Goal: Find specific page/section: Find specific page/section

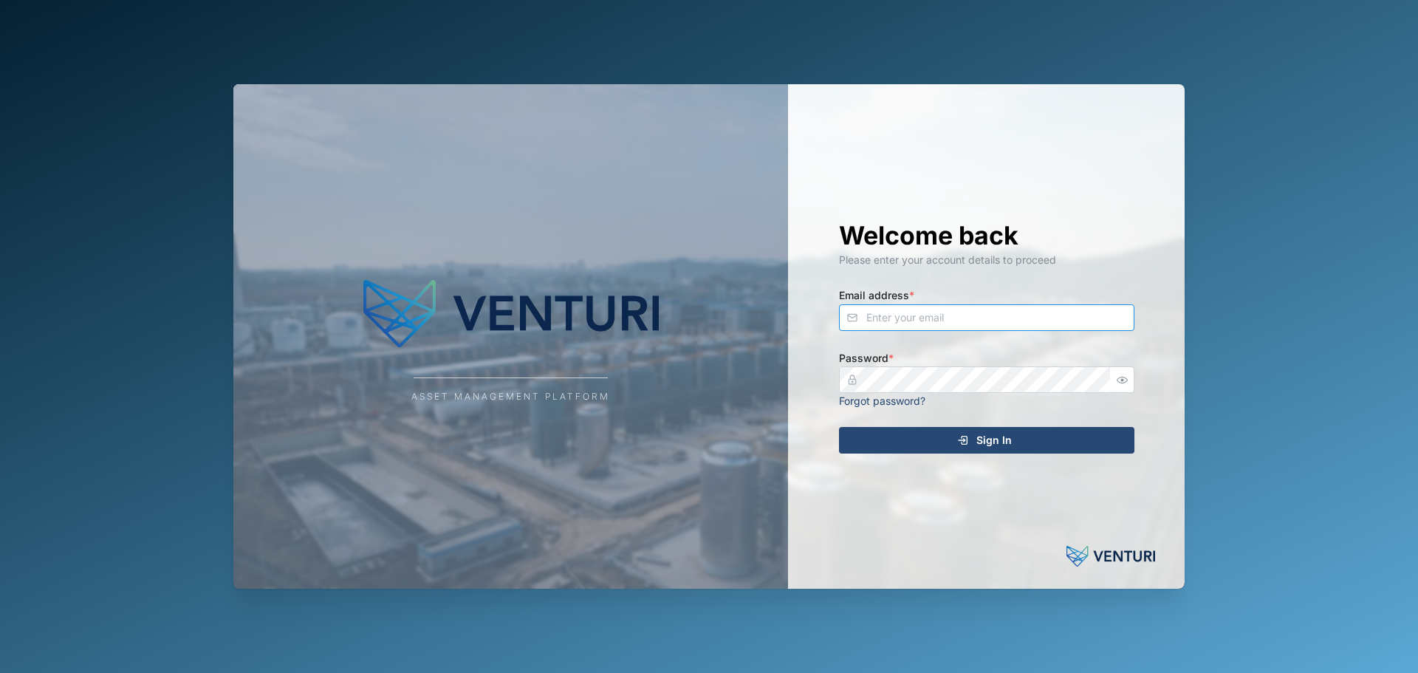
click at [892, 313] on input "Email address *" at bounding box center [986, 317] width 295 height 27
type input "[PERSON_NAME][EMAIL_ADDRESS][PERSON_NAME][DOMAIN_NAME]"
click at [1013, 443] on div "Sign In" at bounding box center [984, 440] width 272 height 25
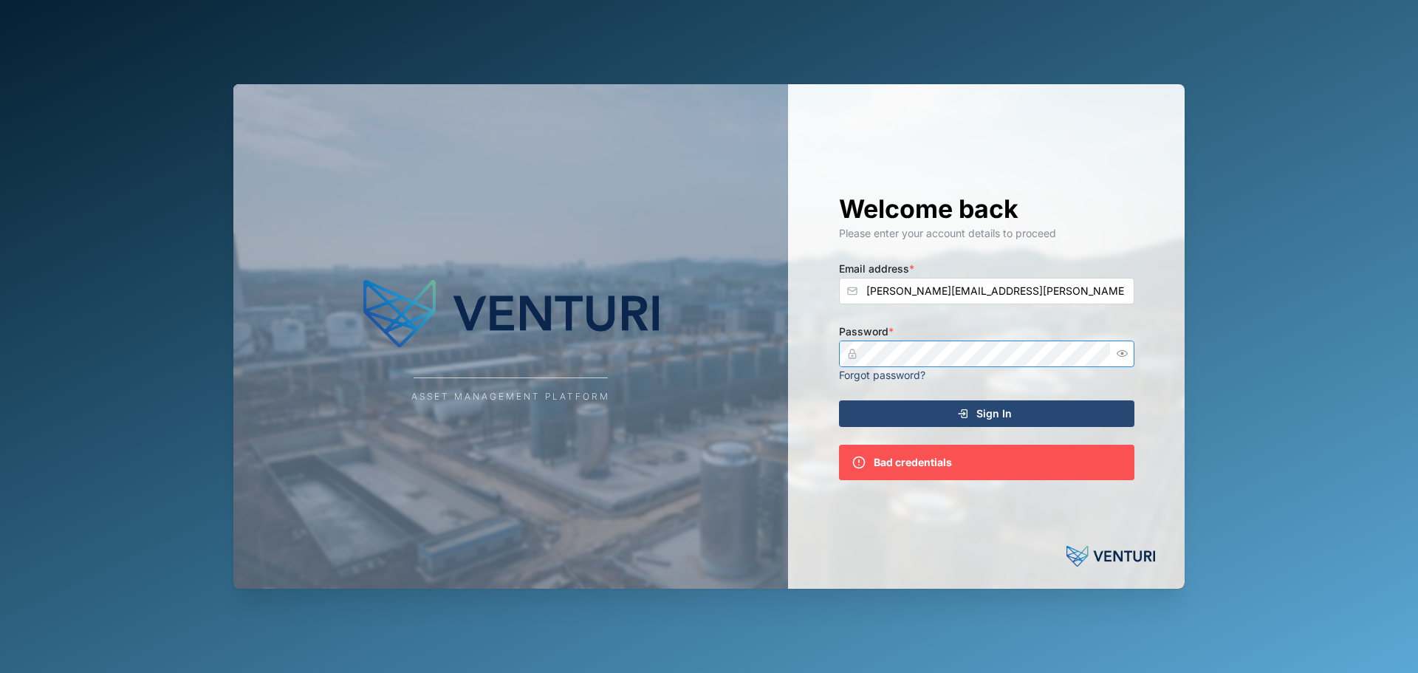
click at [450, 377] on div "Asset Management Platform Welcome back Please enter your account details to pro…" at bounding box center [708, 336] width 951 height 504
click at [839, 400] on button "Sign In" at bounding box center [986, 413] width 295 height 27
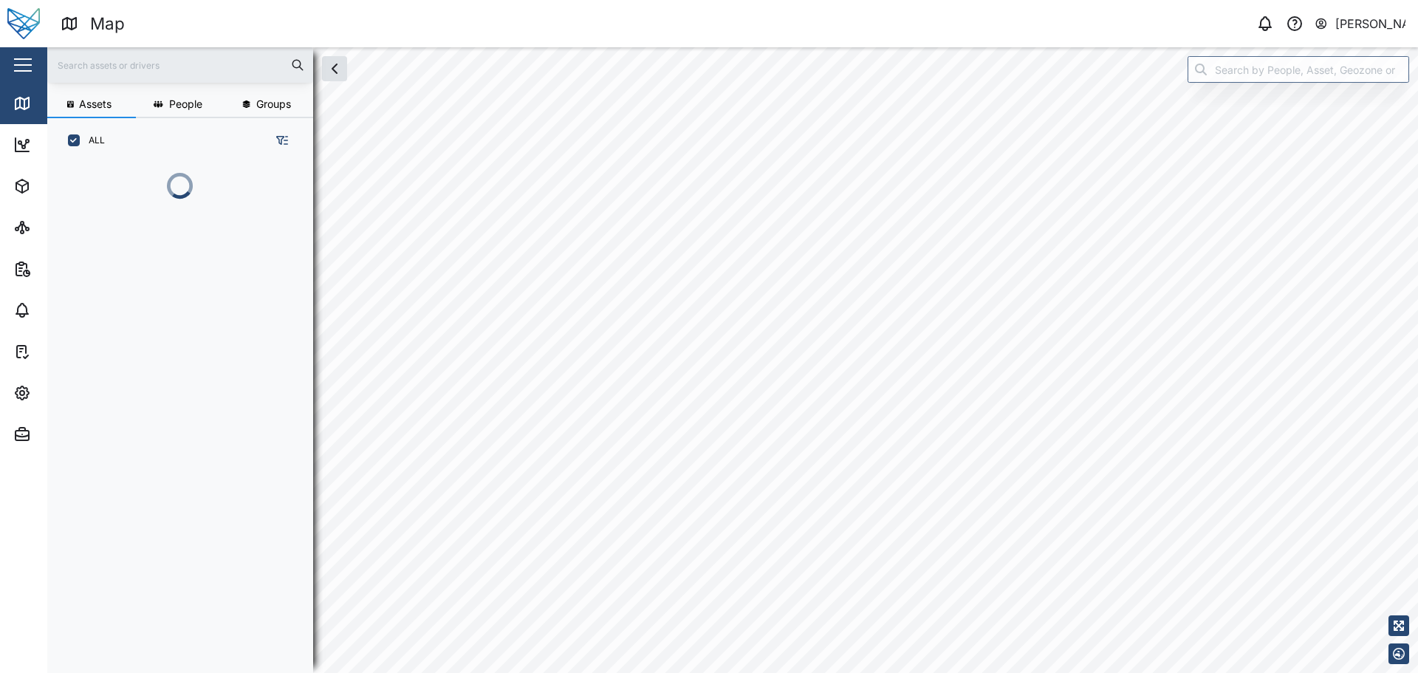
scroll to position [492, 231]
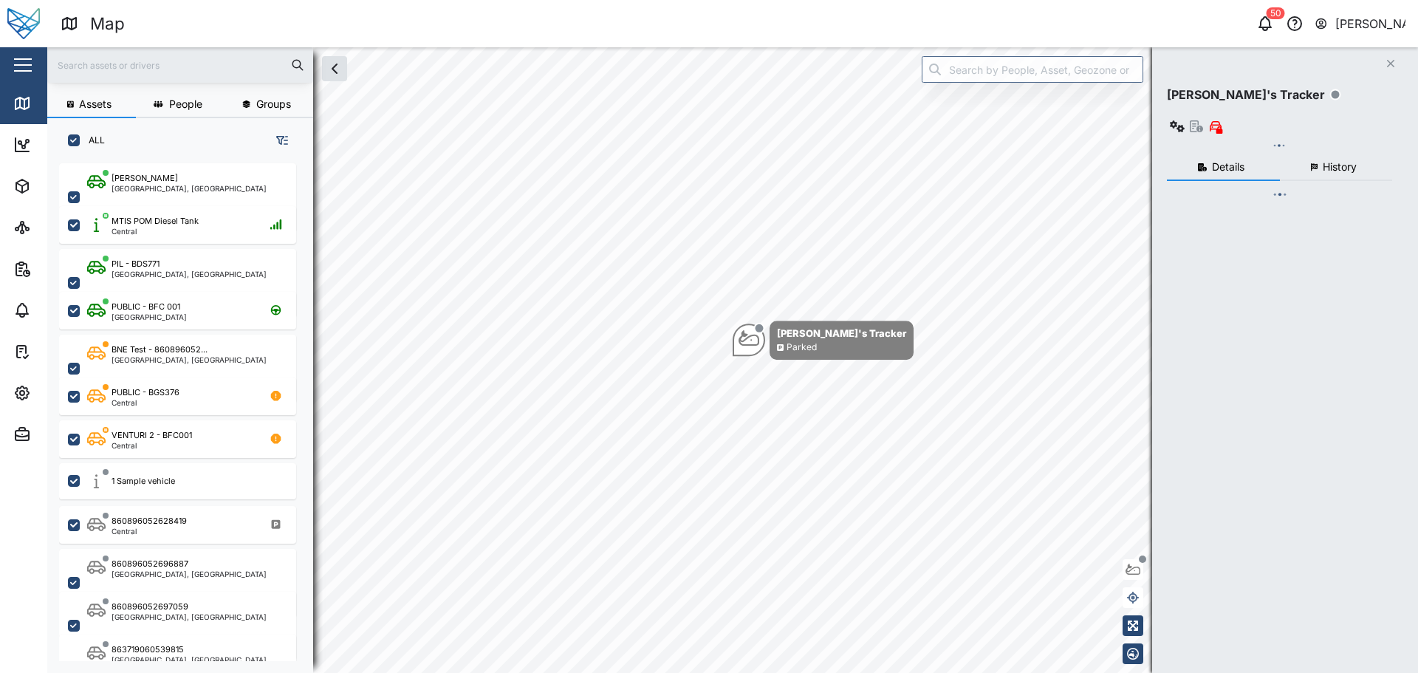
checkbox input "true"
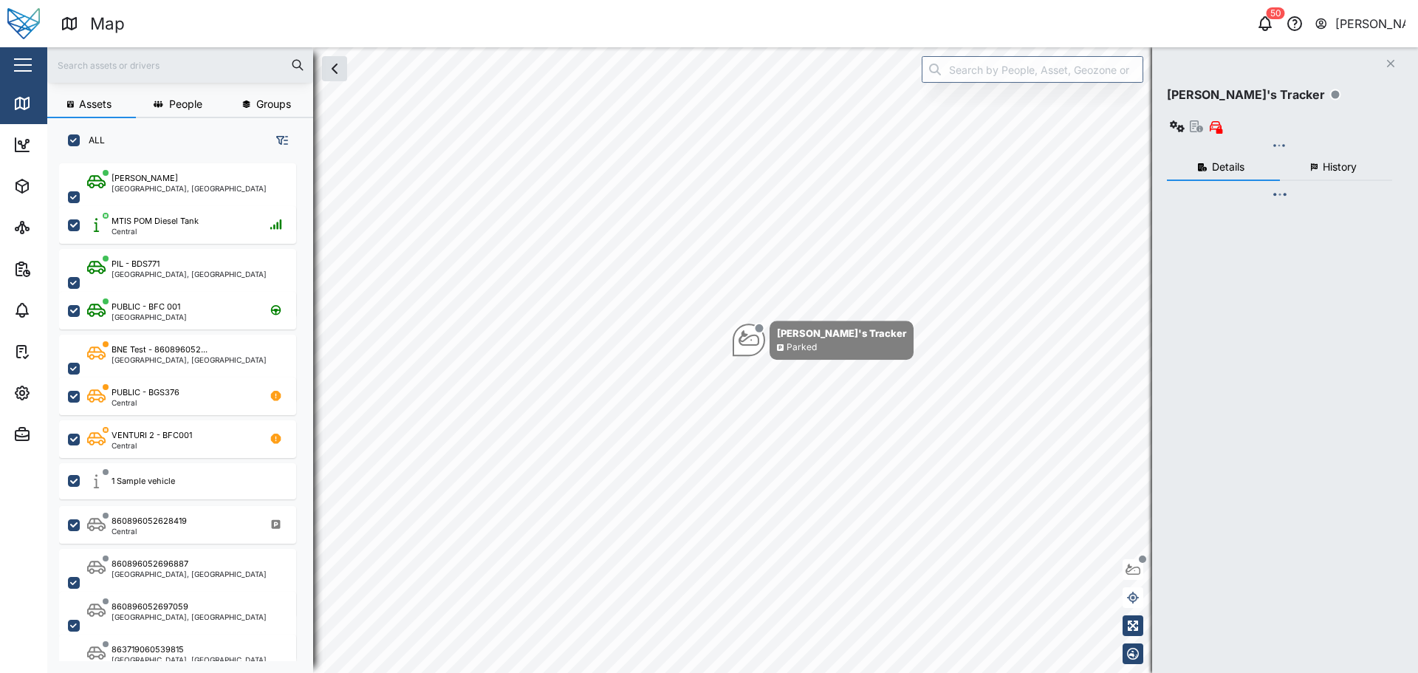
checkbox input "true"
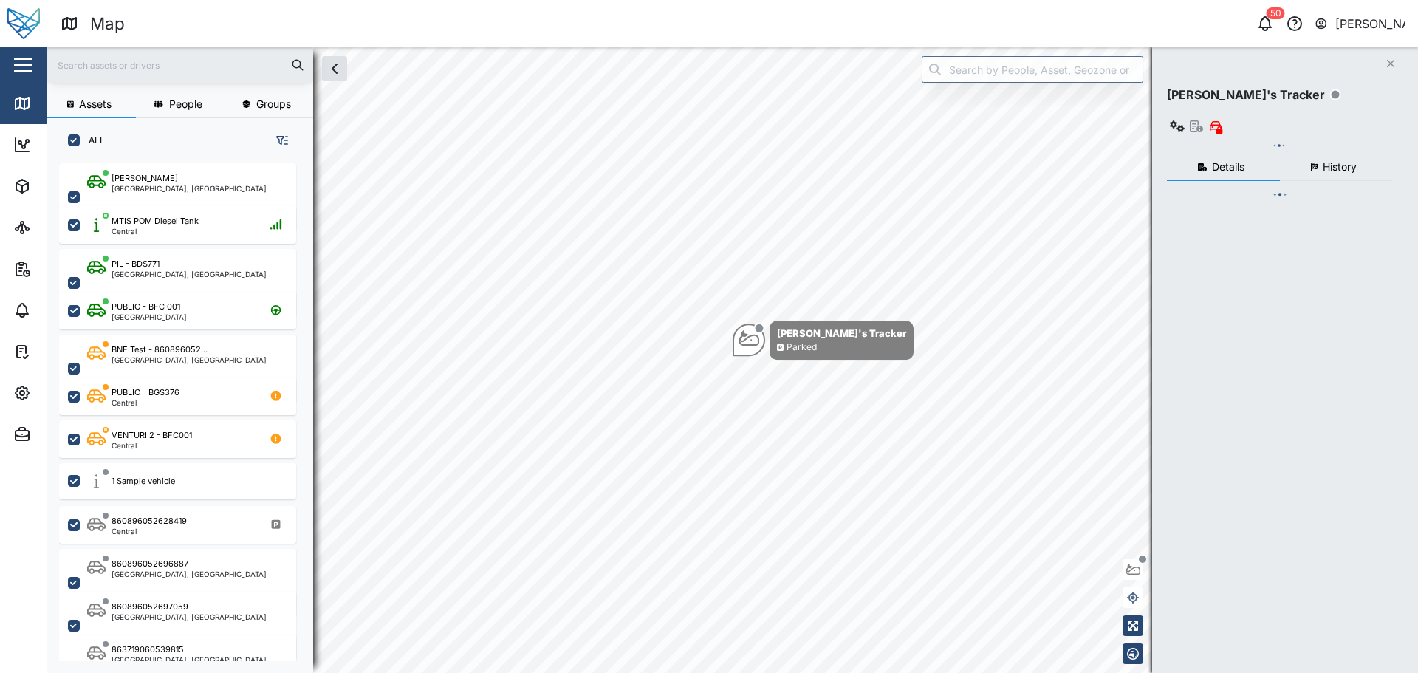
checkbox input "true"
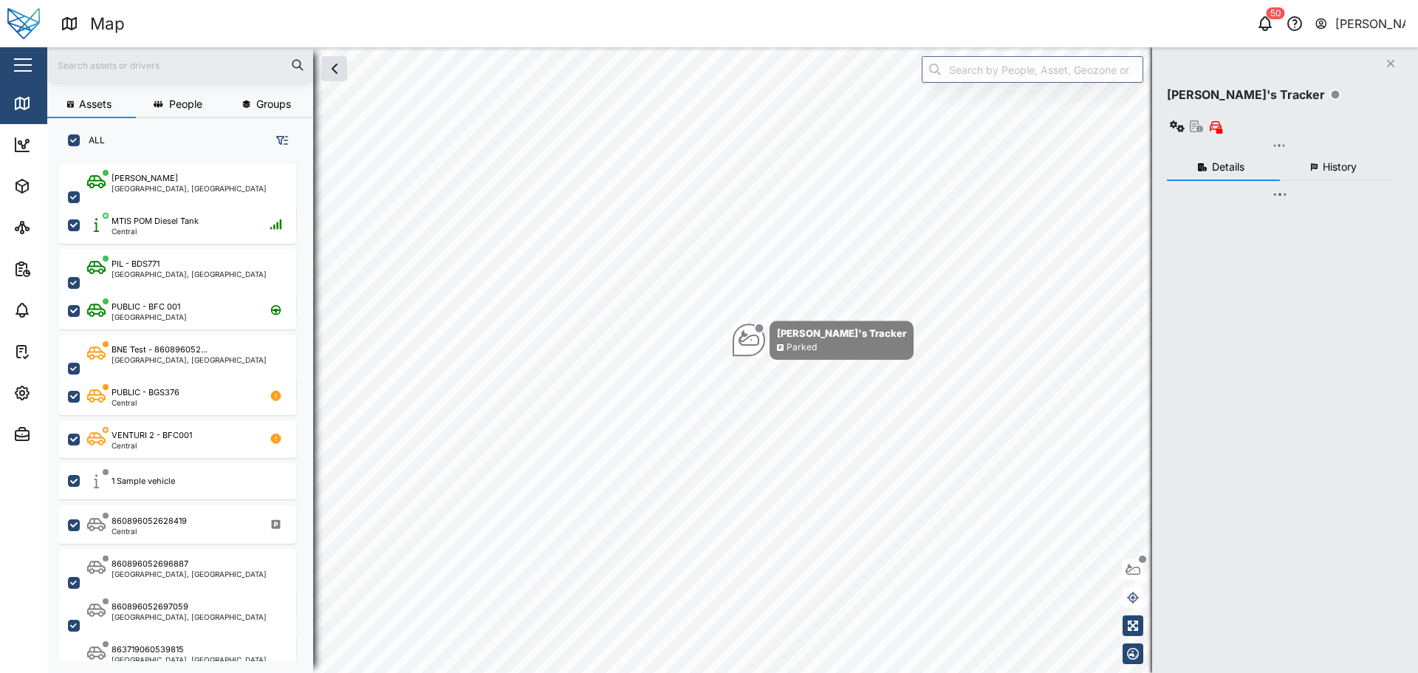
checkbox input "true"
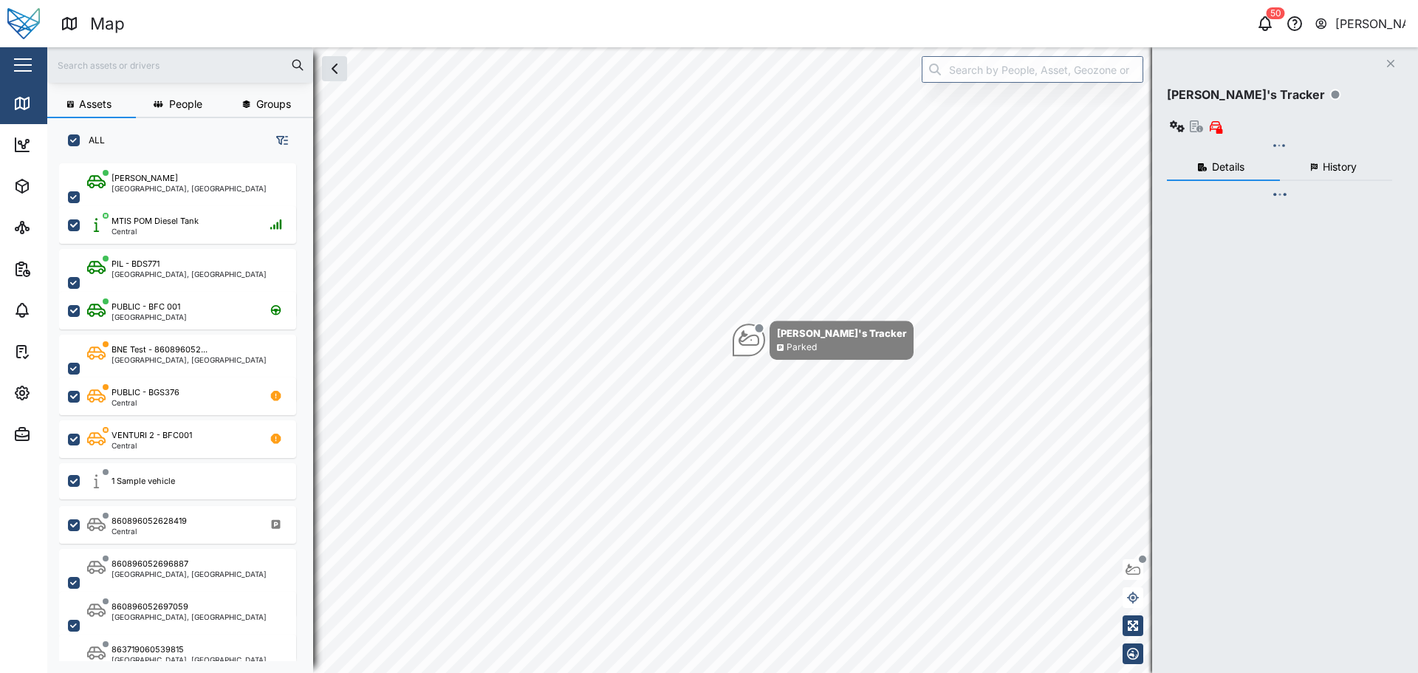
checkbox input "true"
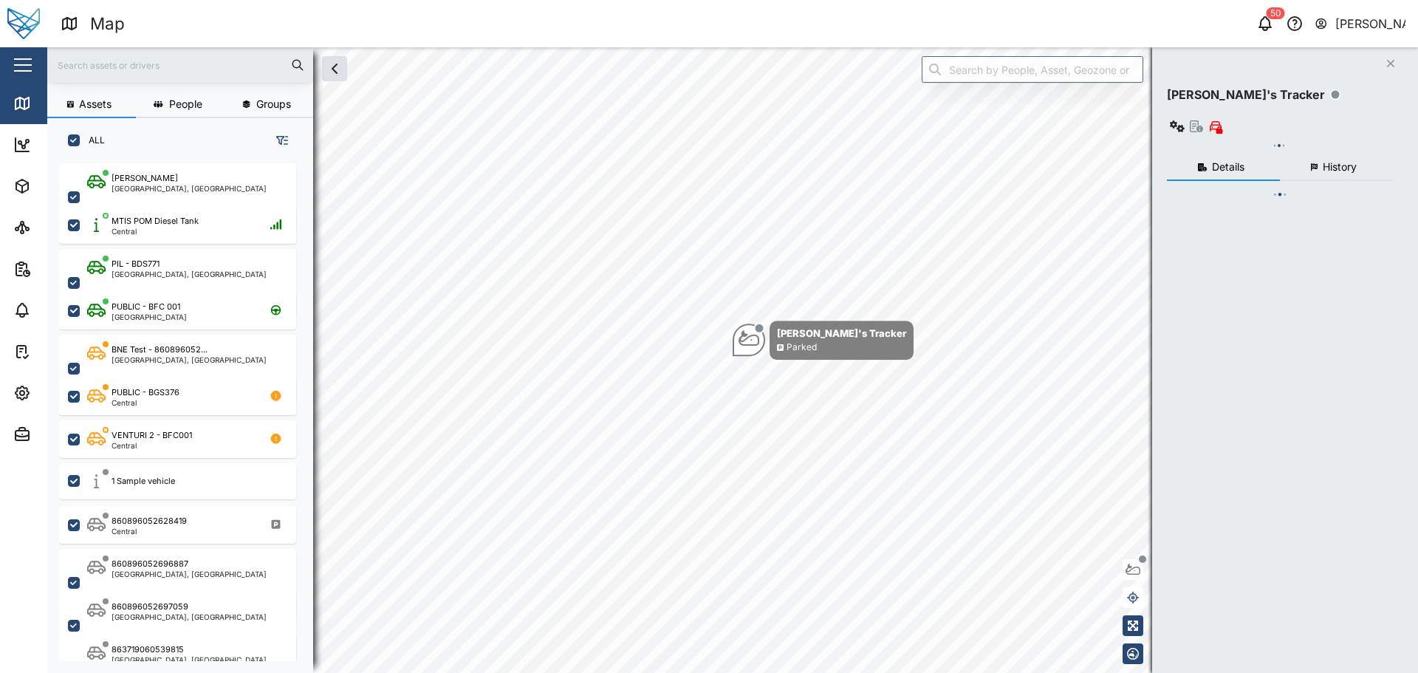
checkbox input "true"
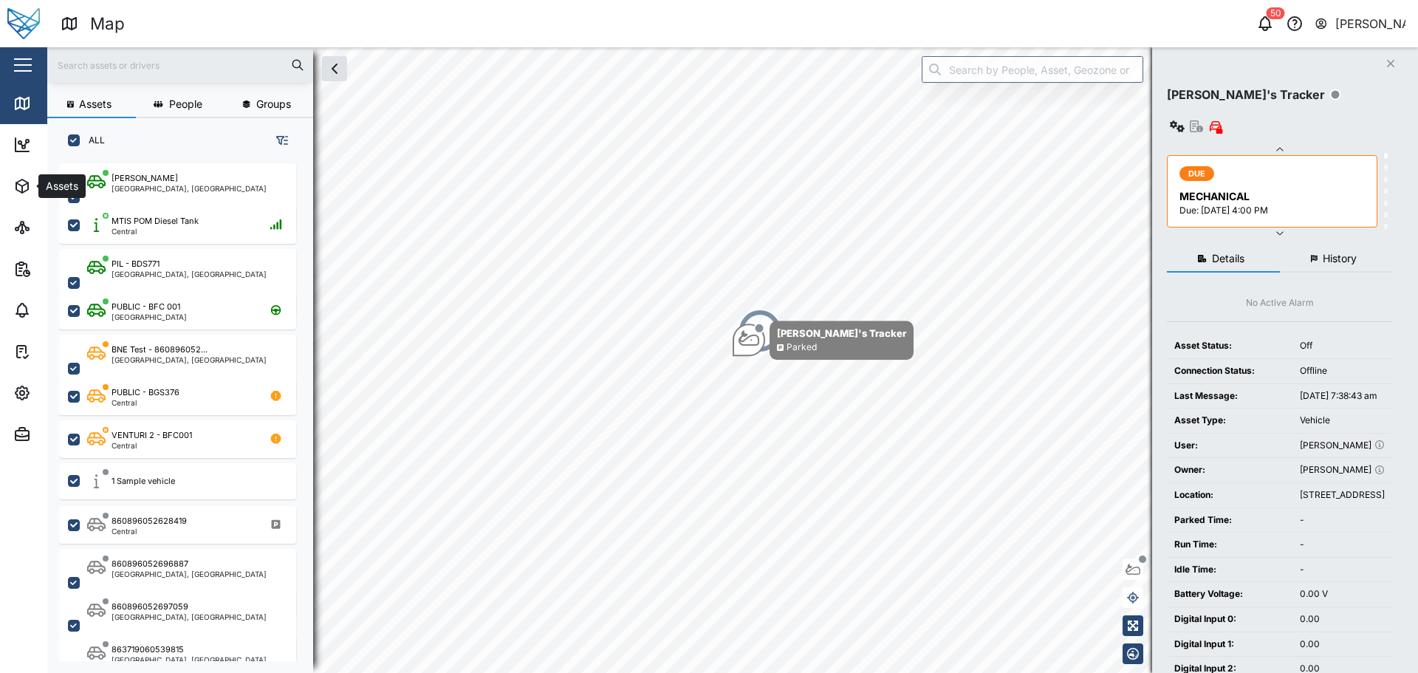
click at [35, 182] on div "Assets" at bounding box center [80, 186] width 134 height 18
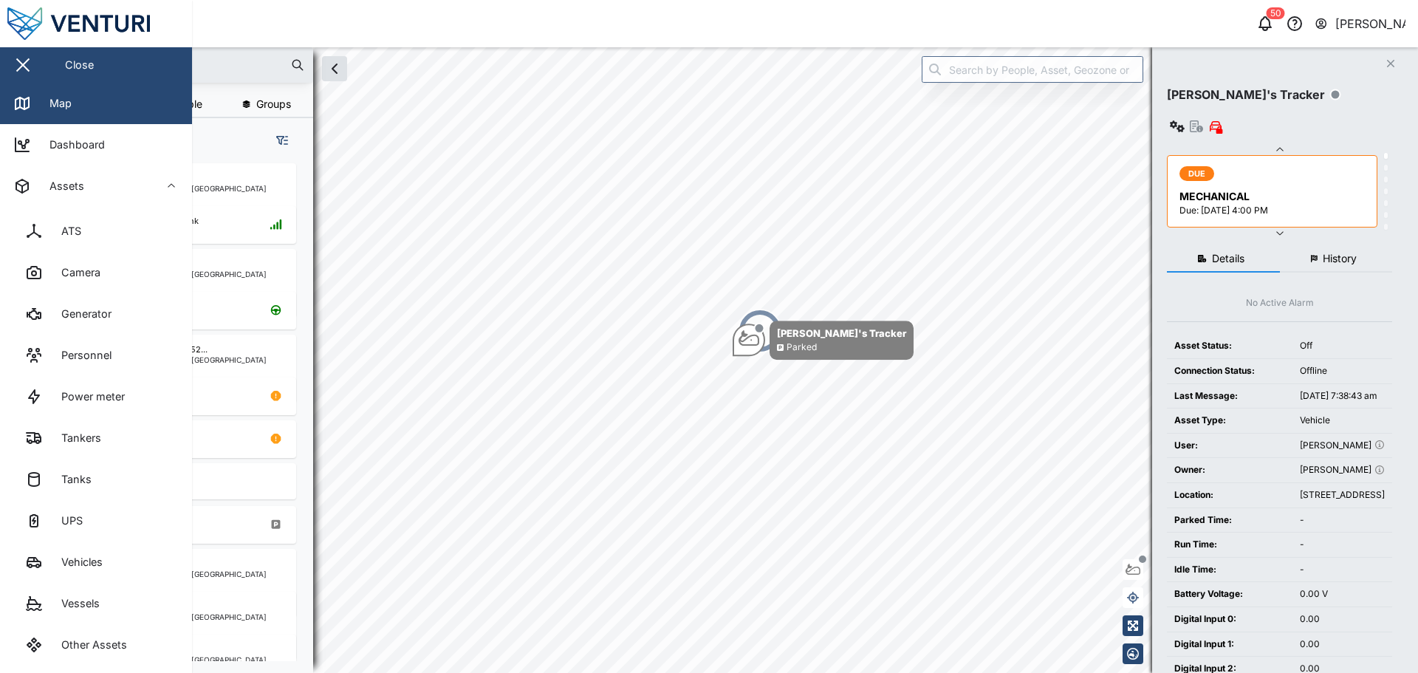
click at [69, 517] on div "UPS" at bounding box center [66, 520] width 32 height 16
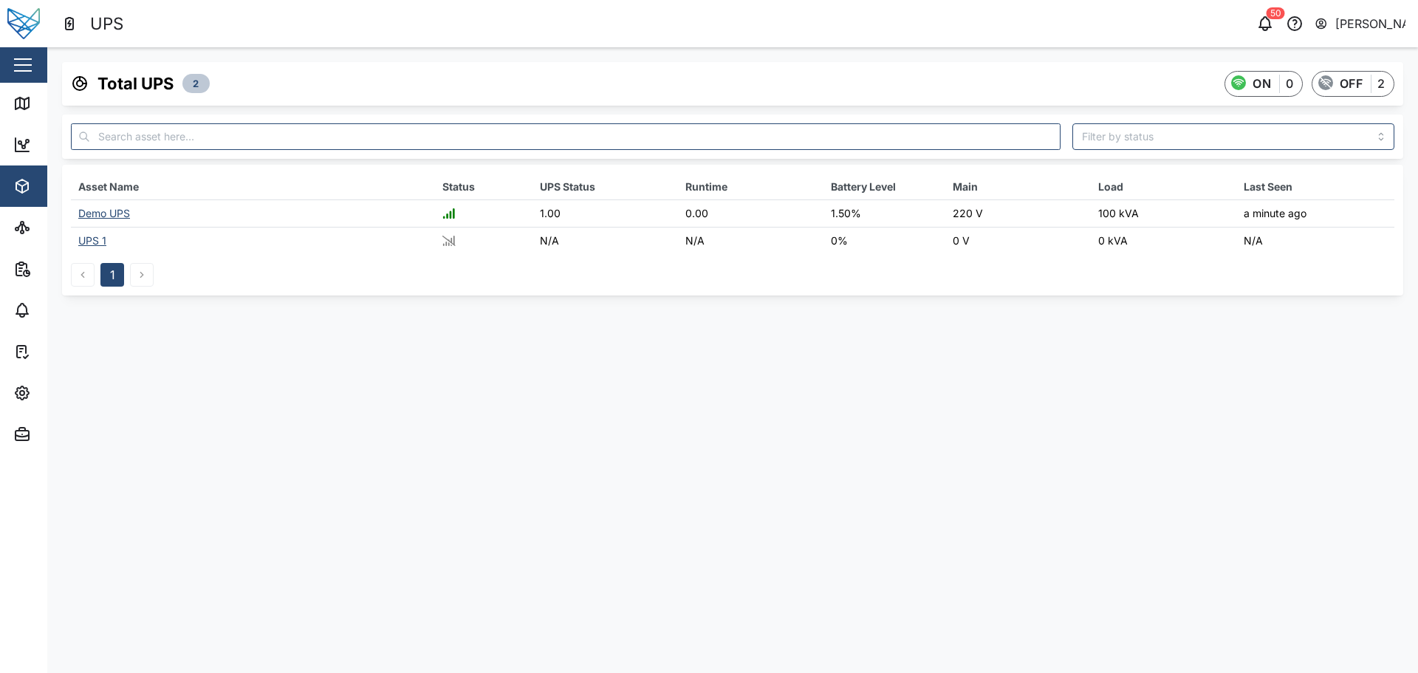
click at [103, 213] on div "Demo UPS" at bounding box center [104, 213] width 52 height 13
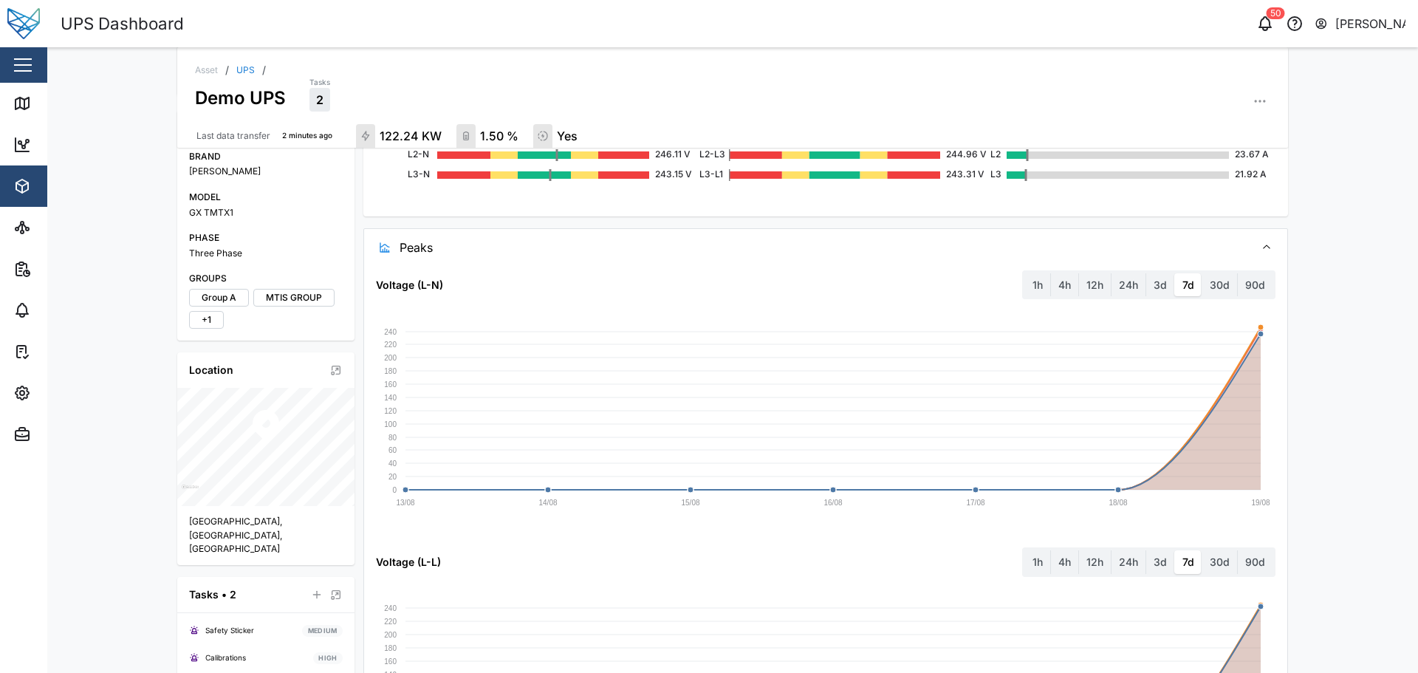
scroll to position [375, 0]
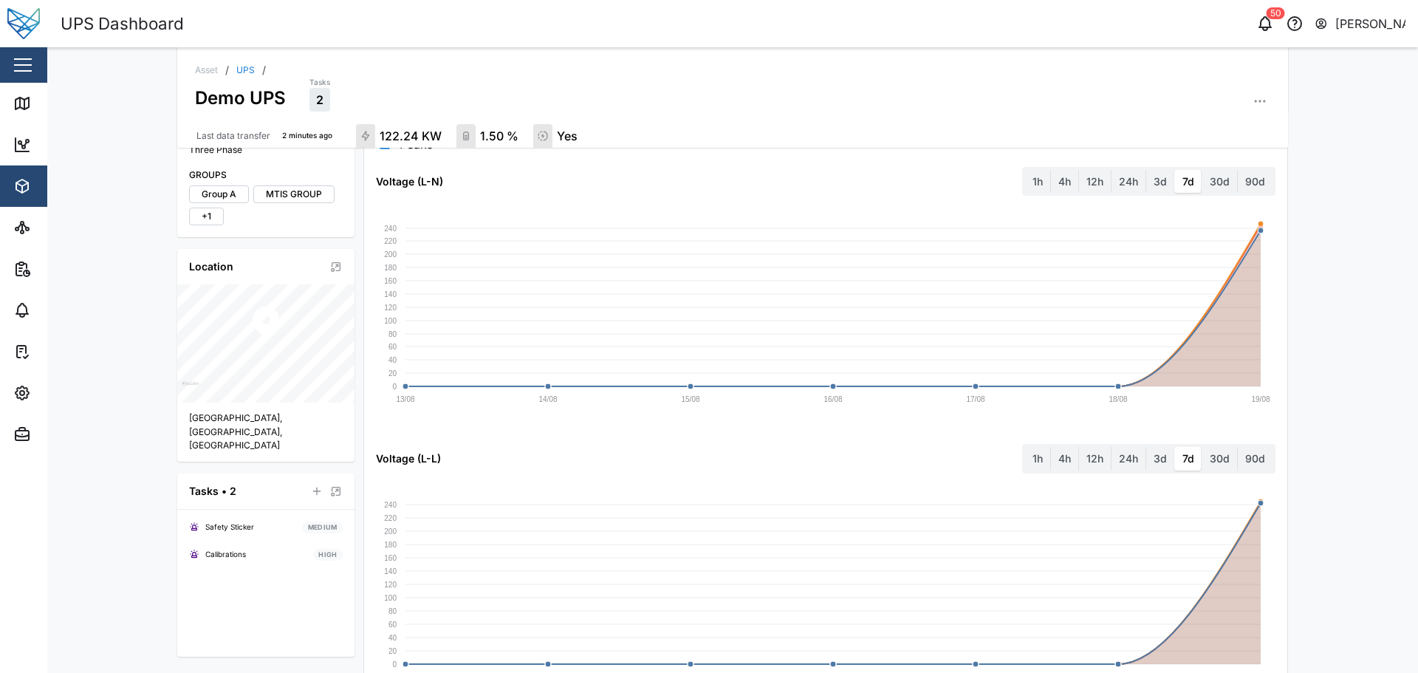
click at [1097, 182] on label "12h" at bounding box center [1095, 182] width 32 height 24
click at [1079, 170] on hours "12h" at bounding box center [1079, 170] width 0 height 0
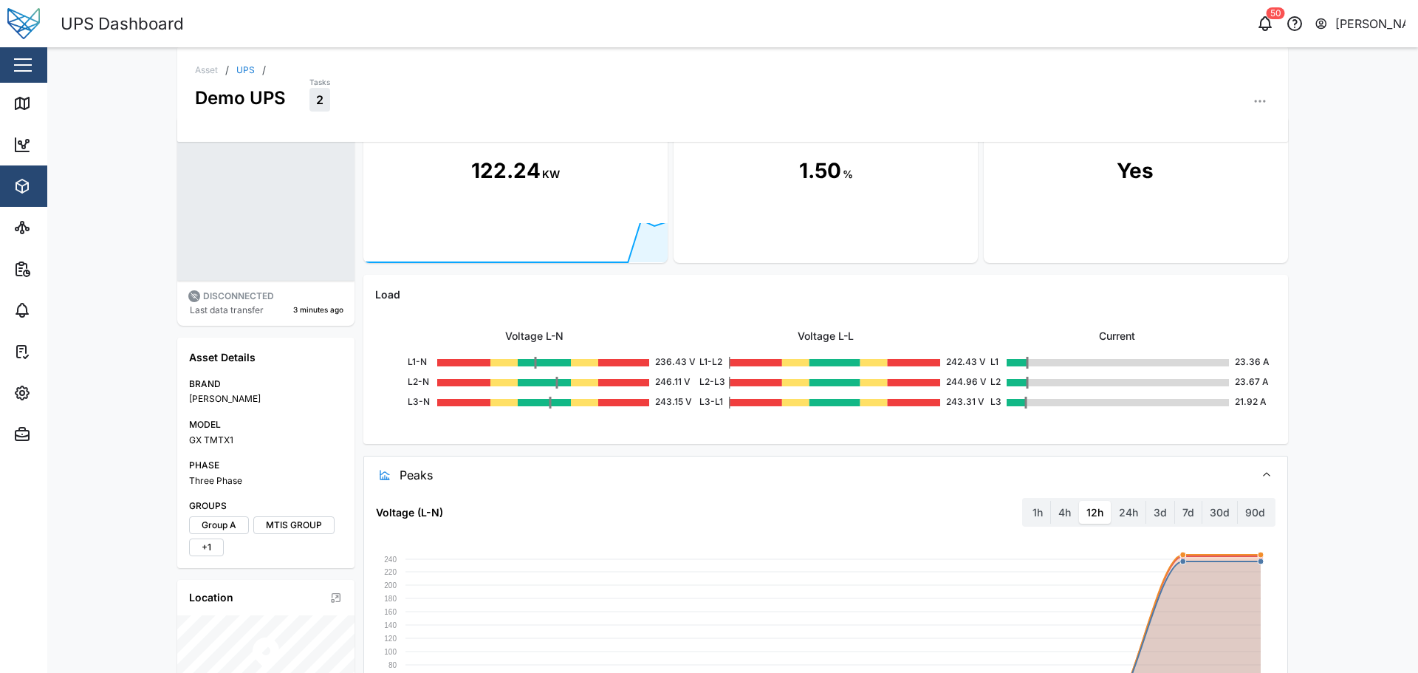
scroll to position [0, 0]
